Goal: Check status: Check status

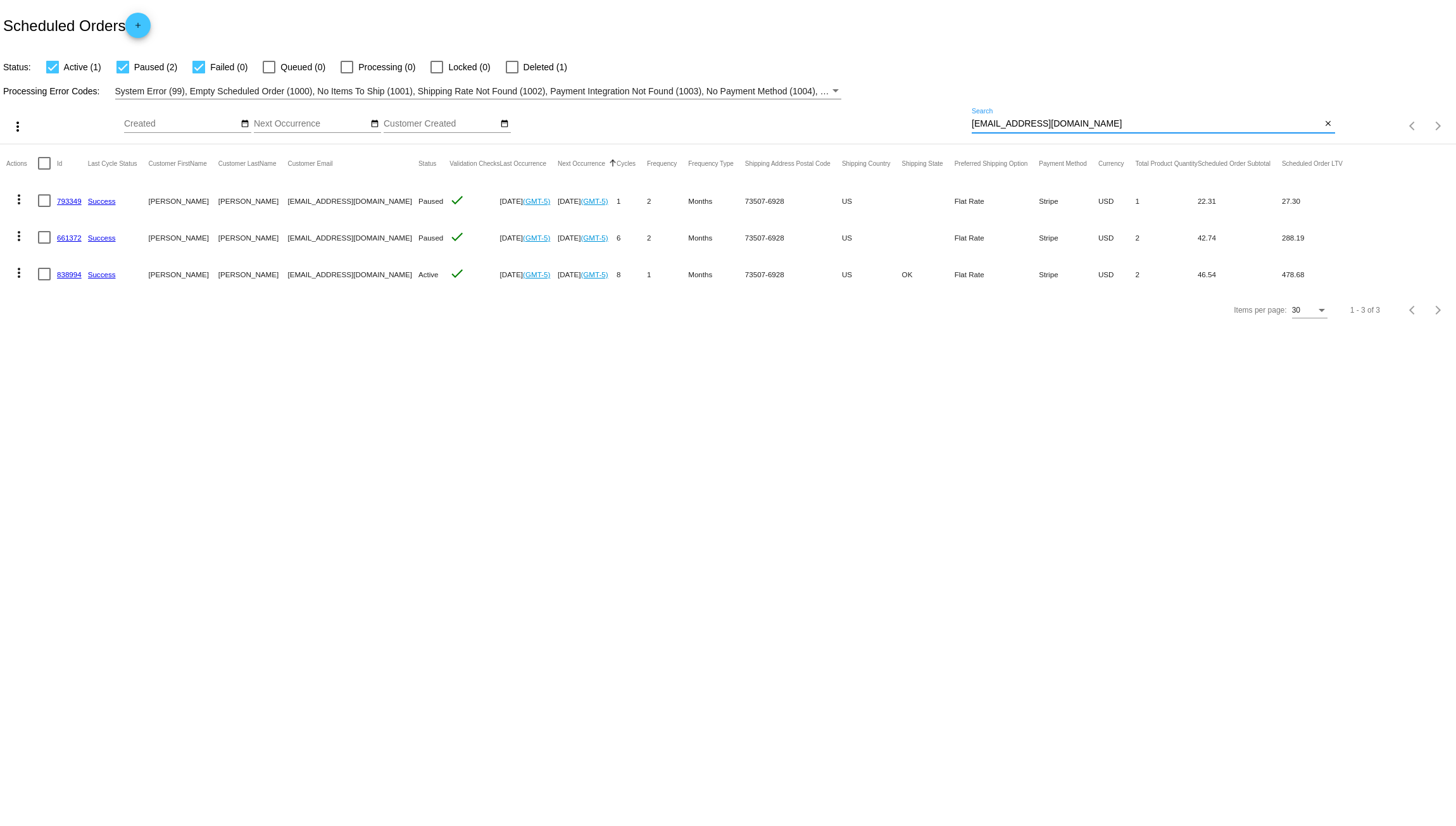
drag, startPoint x: 1068, startPoint y: 123, endPoint x: 789, endPoint y: 132, distance: 279.1
click at [789, 132] on div "more_vert Aug Jan Feb Mar [DATE]" at bounding box center [728, 121] width 1456 height 45
paste input "[EMAIL_ADDRESS][DOMAIN_NAME]"
type input "[EMAIL_ADDRESS][DOMAIN_NAME]"
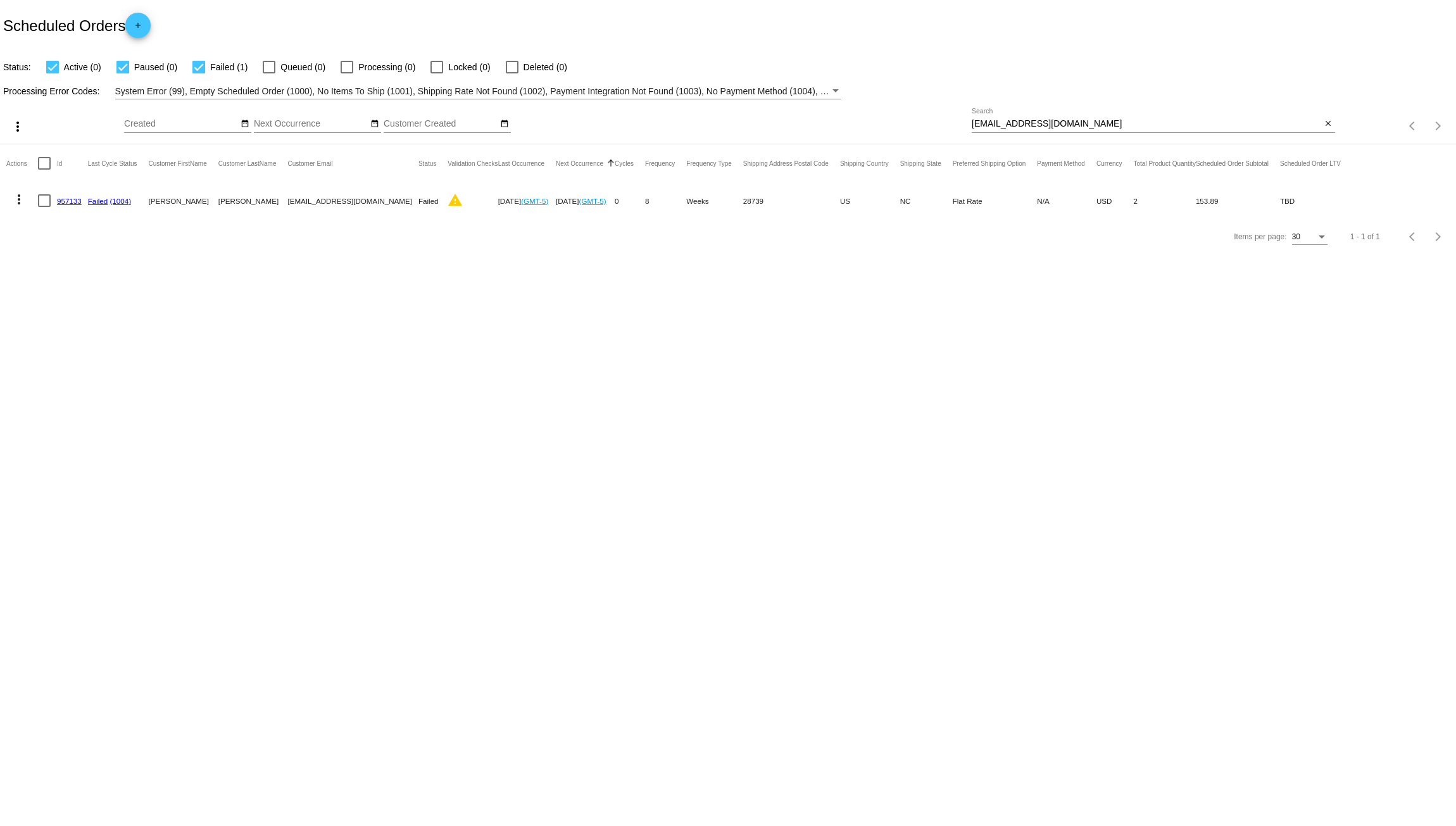
click at [69, 203] on link "957133" at bounding box center [69, 200] width 25 height 8
drag, startPoint x: 1048, startPoint y: 129, endPoint x: 806, endPoint y: 122, distance: 242.1
click at [809, 122] on div "more_vert Aug Jan Feb Mar [DATE]" at bounding box center [728, 121] width 1456 height 45
paste input "[URL][DOMAIN_NAME]"
type input "[URL][DOMAIN_NAME]"
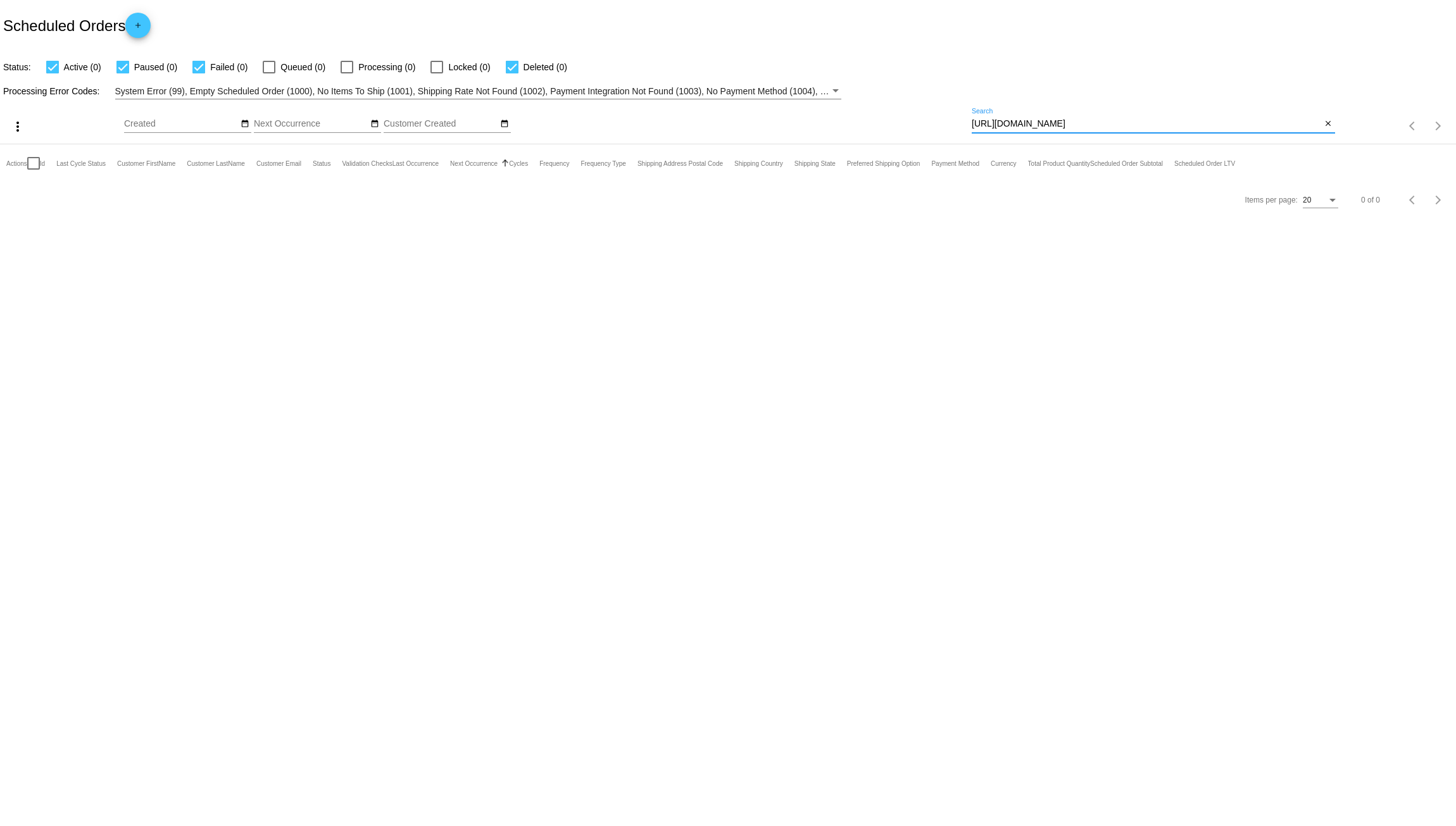
drag, startPoint x: 1290, startPoint y: 127, endPoint x: 831, endPoint y: 112, distance: 459.2
click at [846, 112] on div "more_vert Aug Jan Feb Mar [DATE]" at bounding box center [728, 121] width 1456 height 45
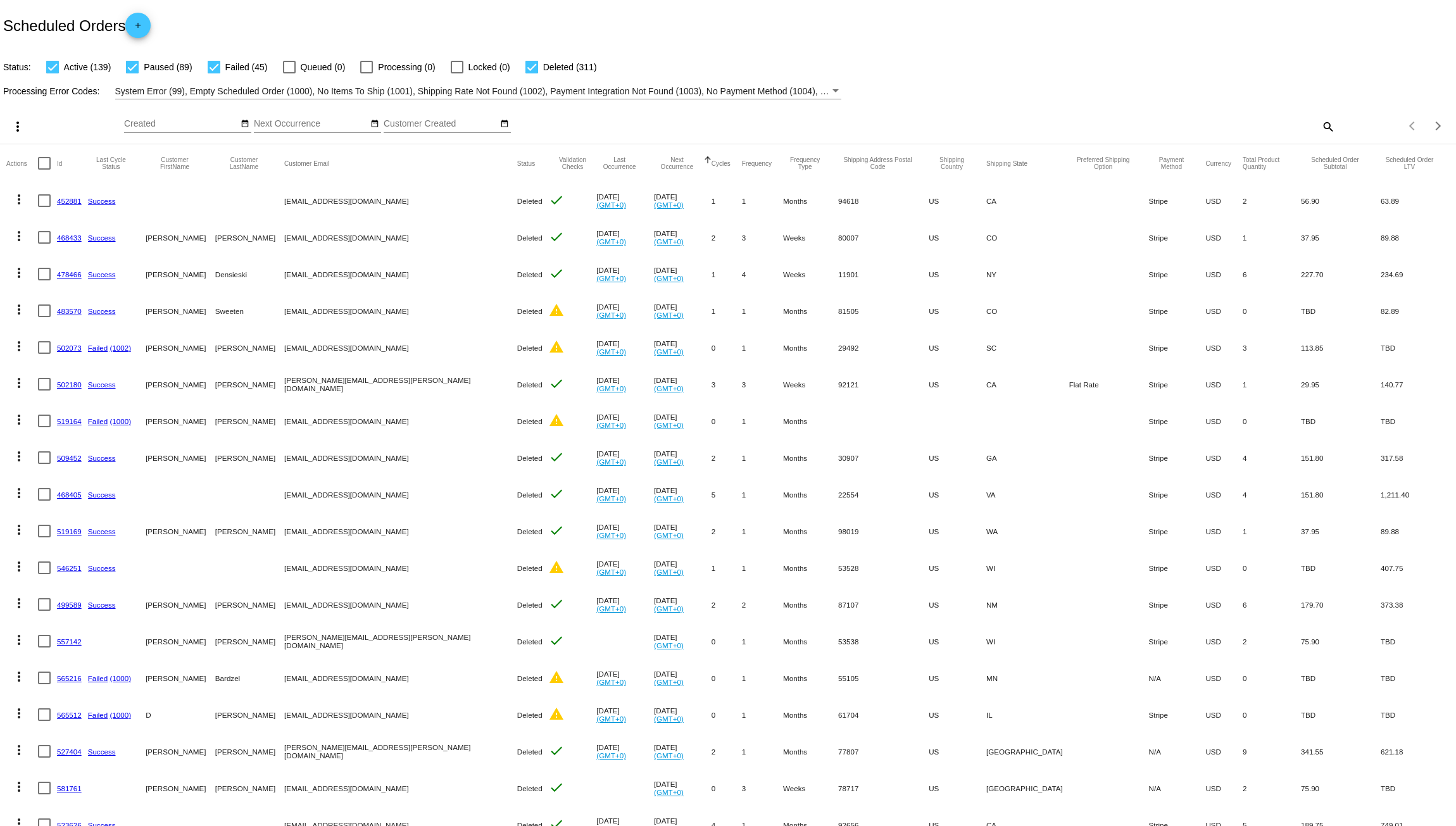
click at [1320, 127] on mat-icon "search" at bounding box center [1327, 126] width 15 height 20
click at [1116, 123] on input "Search" at bounding box center [1153, 124] width 363 height 10
paste input "[EMAIL_ADDRESS][DOMAIN_NAME]"
type input "[EMAIL_ADDRESS][DOMAIN_NAME]"
